Goal: Task Accomplishment & Management: Use online tool/utility

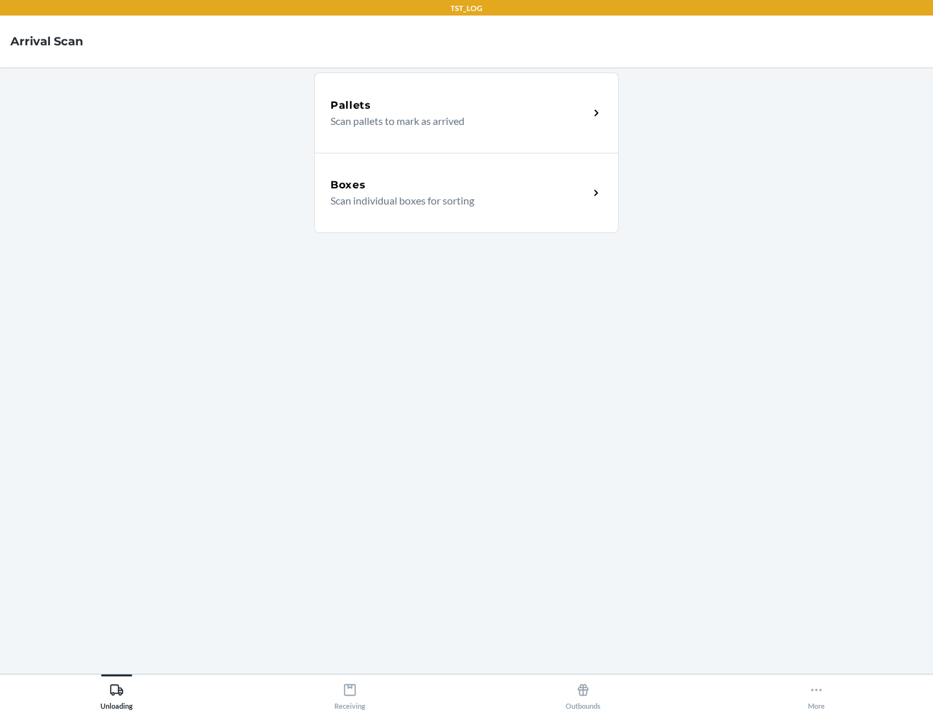
click at [459, 185] on div "Boxes" at bounding box center [459, 185] width 258 height 16
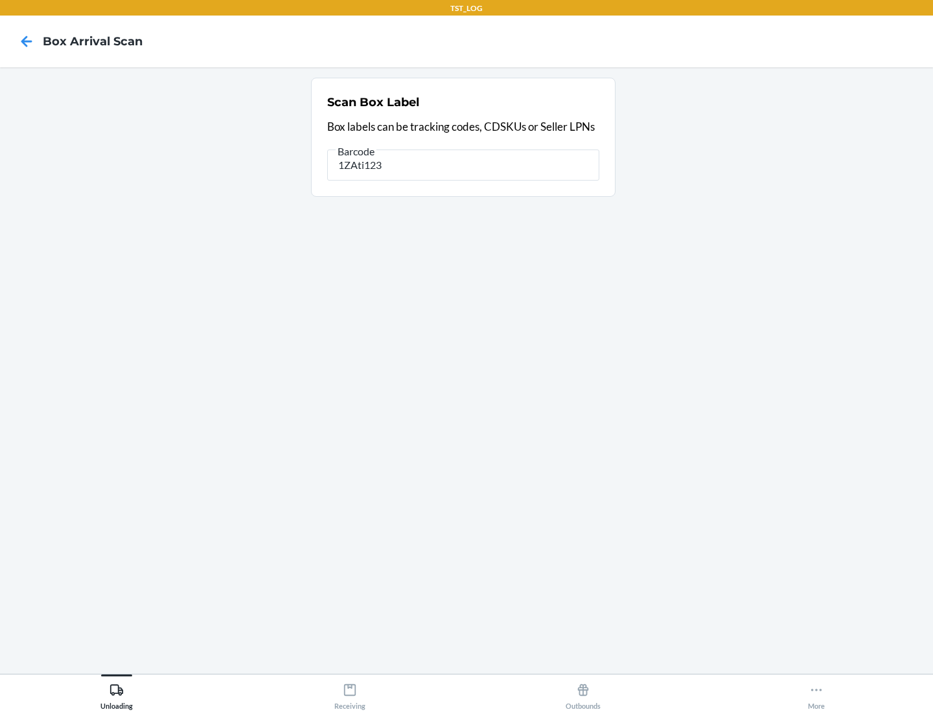
type input "1ZAti123"
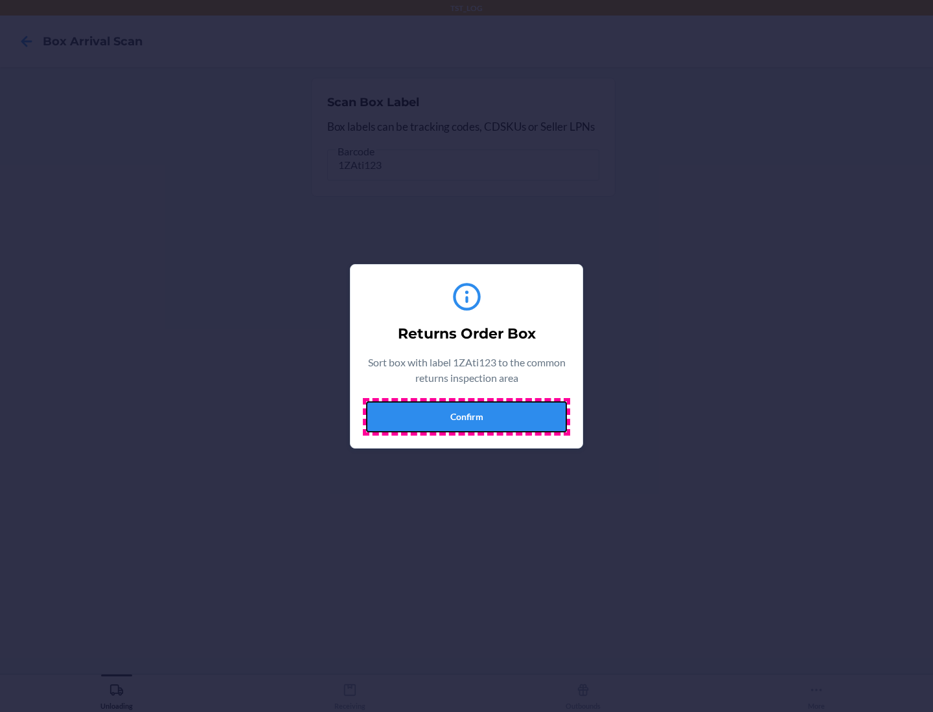
click at [466, 416] on button "Confirm" at bounding box center [466, 417] width 201 height 31
